Goal: Transaction & Acquisition: Purchase product/service

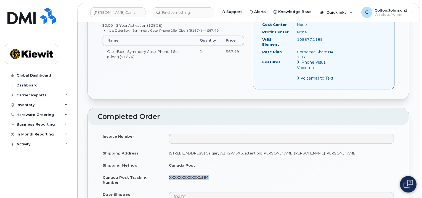
scroll to position [276, 0]
click at [415, 187] on button at bounding box center [407, 184] width 17 height 17
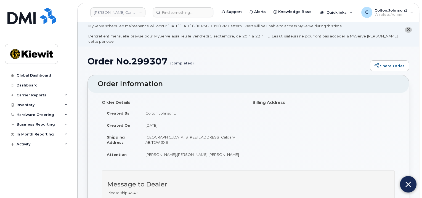
scroll to position [0, 0]
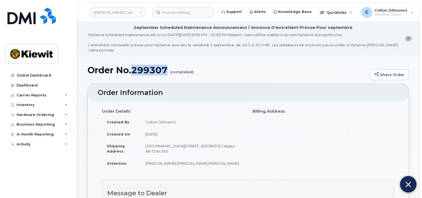
drag, startPoint x: 132, startPoint y: 64, endPoint x: 166, endPoint y: 63, distance: 33.9
click at [166, 65] on h1 "Order No.299307 (completed)" at bounding box center [226, 70] width 279 height 10
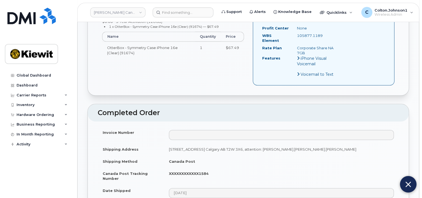
scroll to position [303, 0]
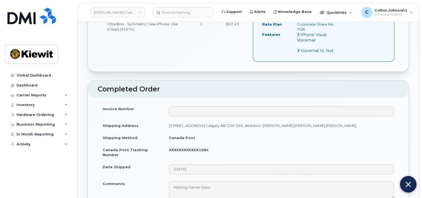
copy h1 "299307"
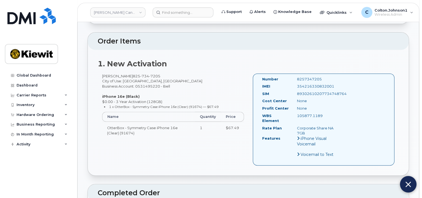
scroll to position [193, 0]
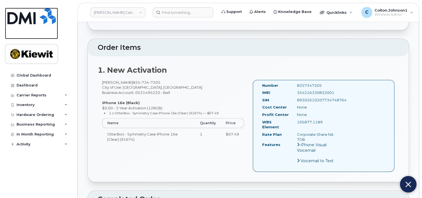
click at [47, 19] on img at bounding box center [31, 16] width 48 height 17
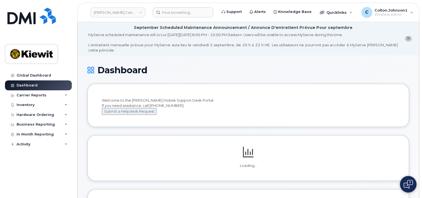
click at [404, 182] on img at bounding box center [407, 184] width 9 height 9
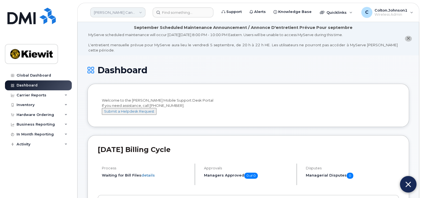
click at [127, 11] on link "Kiewit Canada Inc" at bounding box center [117, 12] width 55 height 10
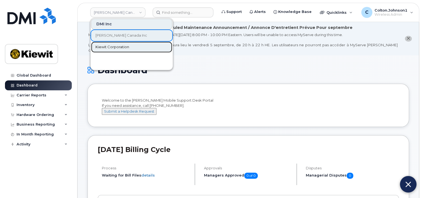
click at [119, 47] on span "Kiewit Corporation" at bounding box center [112, 47] width 34 height 6
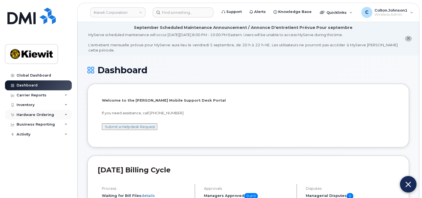
click at [64, 117] on div "Hardware Ordering" at bounding box center [38, 115] width 67 height 10
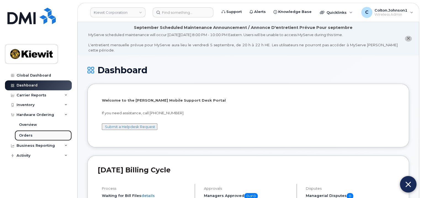
click at [36, 131] on link "Orders" at bounding box center [43, 135] width 57 height 10
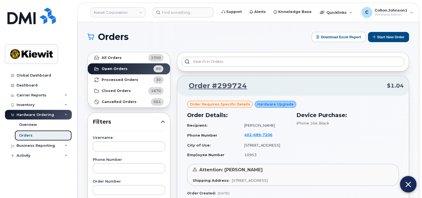
scroll to position [28, 0]
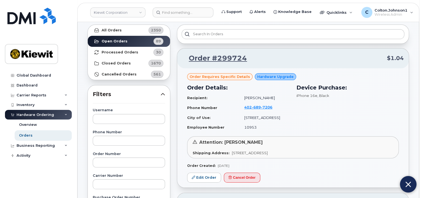
click at [67, 114] on div "Hardware Ordering" at bounding box center [38, 115] width 67 height 10
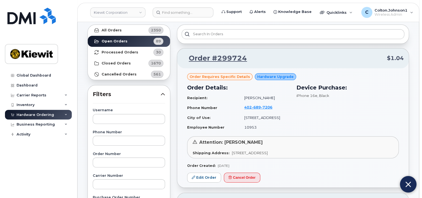
click at [67, 114] on icon at bounding box center [66, 115] width 3 height 3
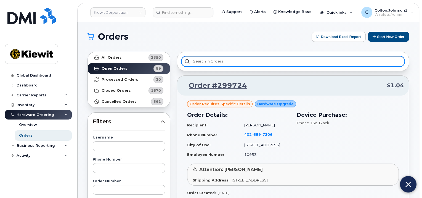
scroll to position [0, 0]
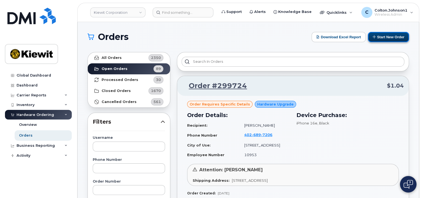
click at [394, 37] on button "Start New Order" at bounding box center [388, 37] width 41 height 10
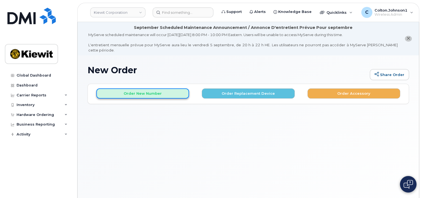
click at [131, 89] on button "Order New Number" at bounding box center [142, 94] width 93 height 10
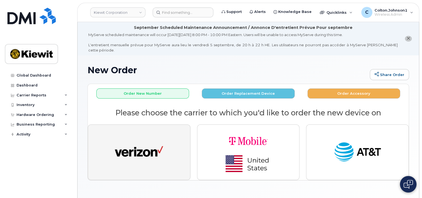
click at [137, 154] on img "button" at bounding box center [139, 152] width 48 height 25
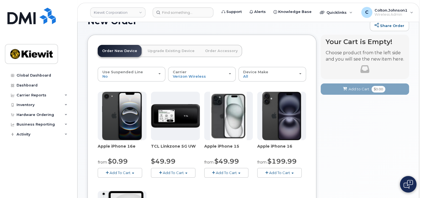
scroll to position [83, 0]
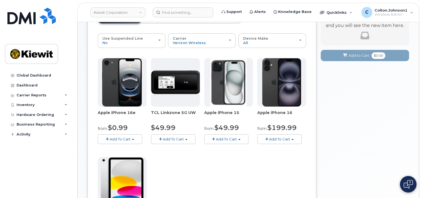
click at [123, 137] on span "Add To Cart" at bounding box center [119, 139] width 21 height 4
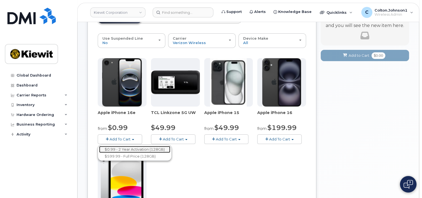
click at [125, 146] on link "$0.99 - 2 Year Activation (128GB)" at bounding box center [134, 149] width 71 height 7
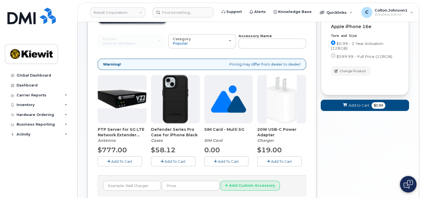
click at [275, 159] on span "Add To Cart" at bounding box center [281, 161] width 21 height 4
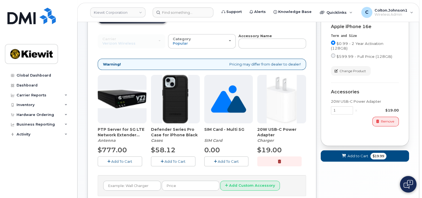
click at [175, 159] on span "Add To Cart" at bounding box center [174, 161] width 21 height 4
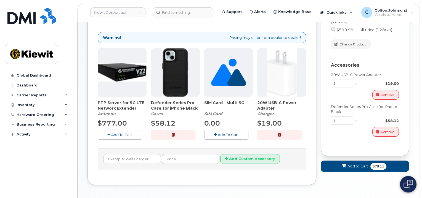
scroll to position [110, 0]
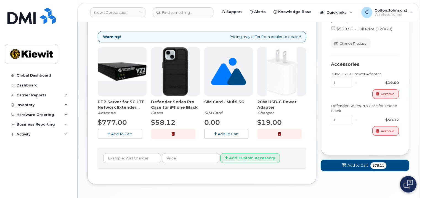
click at [346, 163] on span at bounding box center [343, 165] width 5 height 5
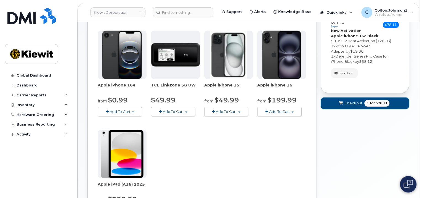
click at [349, 101] on span "Checkout" at bounding box center [353, 103] width 18 height 5
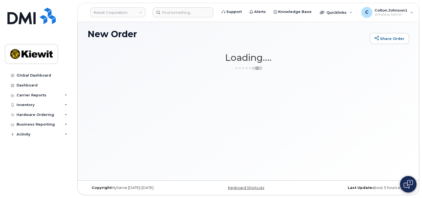
scroll to position [31, 0]
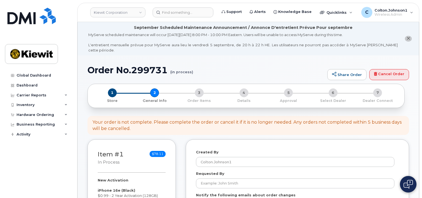
select select
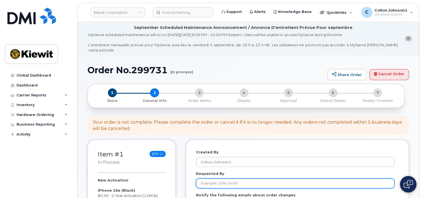
click at [247, 181] on input "Requested By" at bounding box center [295, 184] width 198 height 10
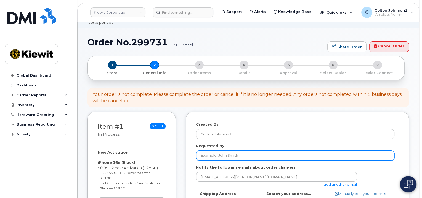
scroll to position [55, 0]
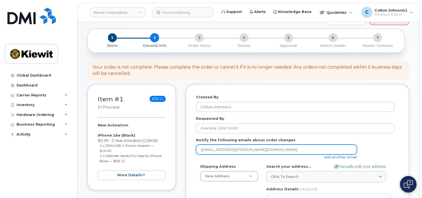
click at [233, 145] on input "colton.johnson1@kiewit.com" at bounding box center [276, 150] width 161 height 10
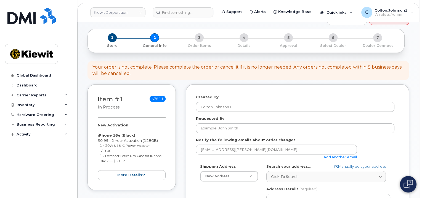
click at [337, 155] on link "add another email" at bounding box center [339, 157] width 33 height 4
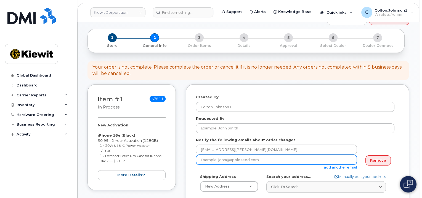
click at [228, 157] on input "email" at bounding box center [276, 160] width 161 height 10
paste input "Matt.Gabriel"
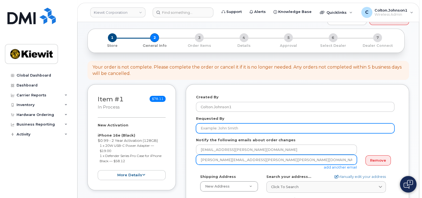
type input "Matt.Gabriel@kiewit.com"
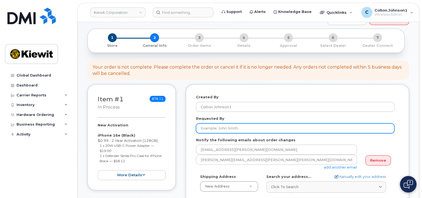
click at [368, 128] on input "Requested By" at bounding box center [295, 129] width 198 height 10
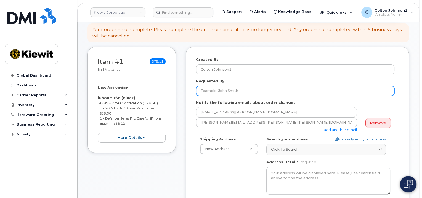
scroll to position [110, 0]
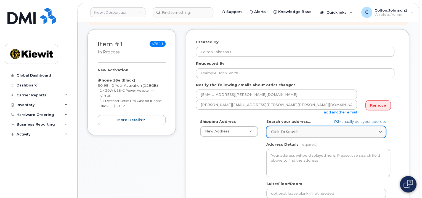
click at [312, 129] on div "Click to search" at bounding box center [326, 131] width 110 height 5
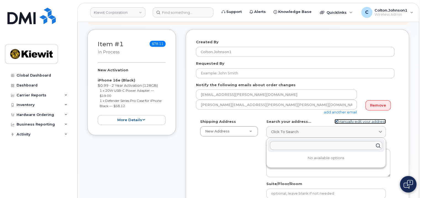
click at [345, 119] on link "Manually edit your address" at bounding box center [359, 121] width 51 height 5
select select
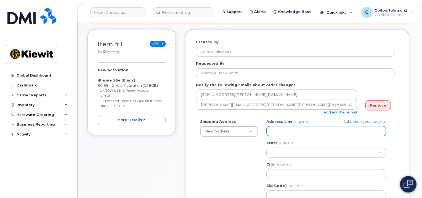
click at [310, 128] on input "Address Line (required)" at bounding box center [325, 131] width 119 height 10
paste input "Thomas Rd & LA-183"
select select
type input "Thomas Rd & LA-183"
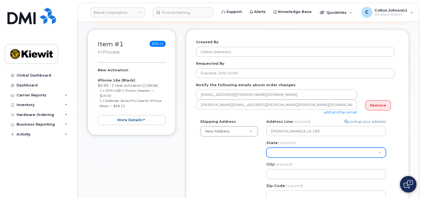
drag, startPoint x: 307, startPoint y: 146, endPoint x: 310, endPoint y: 138, distance: 8.8
click at [307, 148] on select "Alabama Alaska American Samoa Arizona Arkansas California Colorado Connecticut …" at bounding box center [325, 153] width 119 height 10
select select "LA"
click at [266, 148] on select "Alabama Alaska American Samoa Arizona Arkansas California Colorado Connecticut …" at bounding box center [325, 153] width 119 height 10
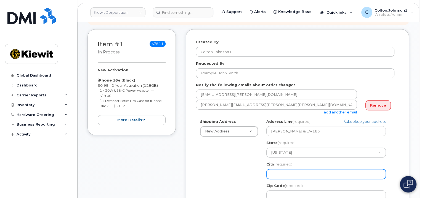
click at [304, 169] on input "City (required)" at bounding box center [325, 174] width 119 height 10
paste input "Rayville"
select select
type input "Rayville"
click at [327, 185] on div "Zip Code (required)" at bounding box center [328, 191] width 124 height 17
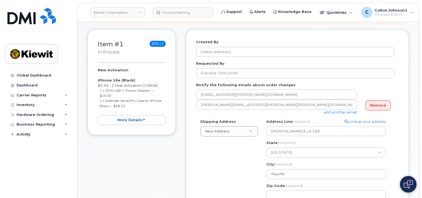
click at [326, 185] on div "Zip Code (required)" at bounding box center [328, 191] width 124 height 17
click at [327, 191] on input "Zip Code (required)" at bounding box center [325, 196] width 119 height 10
paste input "71269"
select select
click at [307, 191] on input "71269" at bounding box center [325, 196] width 119 height 10
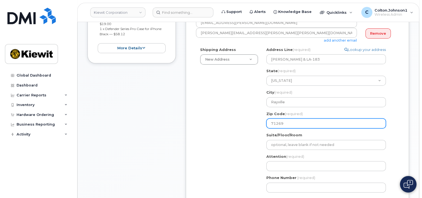
scroll to position [193, 0]
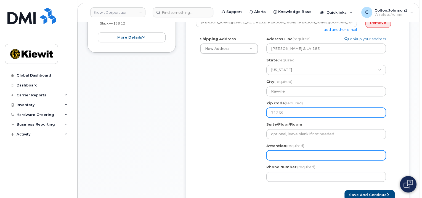
type input "71269"
click at [289, 151] on input "Attention (required)" at bounding box center [325, 156] width 119 height 10
click at [330, 151] on input "Attention (required)" at bounding box center [325, 156] width 119 height 10
paste input "Kenneth.Bell3"
select select
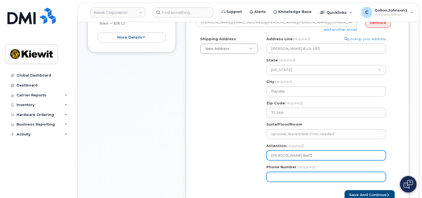
type input "Kenneth.Bell3 Ramiro.Gamboa"
select select
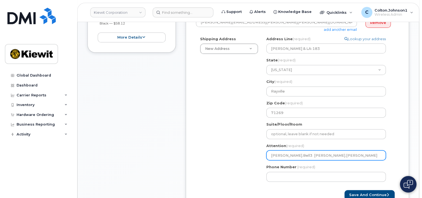
drag, startPoint x: 338, startPoint y: 150, endPoint x: 240, endPoint y: 150, distance: 98.2
click at [240, 150] on div "Shipping Address New Address New Address 11501 42nd Street 1750 Power Plant Rd …" at bounding box center [295, 111] width 198 height 150
click at [236, 146] on div "Shipping Address New Address New Address 11501 42nd Street 1750 Power Plant Rd …" at bounding box center [295, 111] width 198 height 150
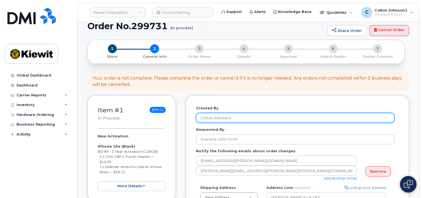
scroll to position [83, 0]
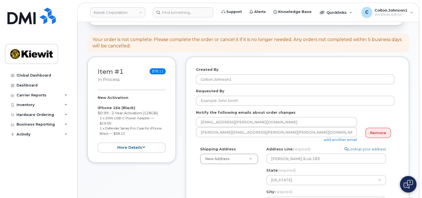
click at [393, 111] on div "Notify the following emails about order changes colton.johnson1@kiewit.com Matt…" at bounding box center [297, 126] width 203 height 33
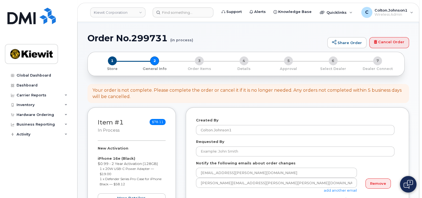
scroll to position [0, 0]
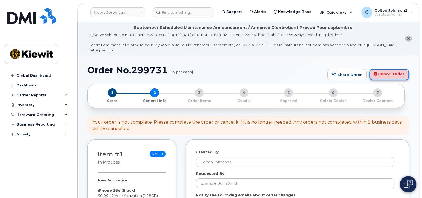
click at [389, 71] on link "Cancel Order" at bounding box center [389, 74] width 40 height 11
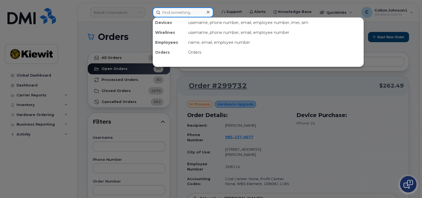
click at [200, 13] on input at bounding box center [182, 12] width 61 height 10
paste input "299605"
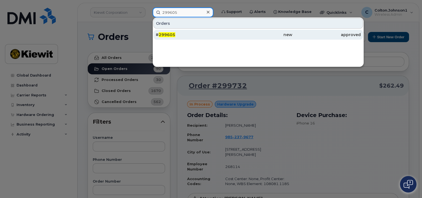
type input "299605"
click at [230, 31] on div "new" at bounding box center [258, 35] width 68 height 10
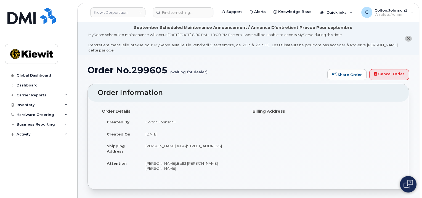
click at [404, 191] on button at bounding box center [407, 184] width 17 height 17
